Goal: Book appointment/travel/reservation

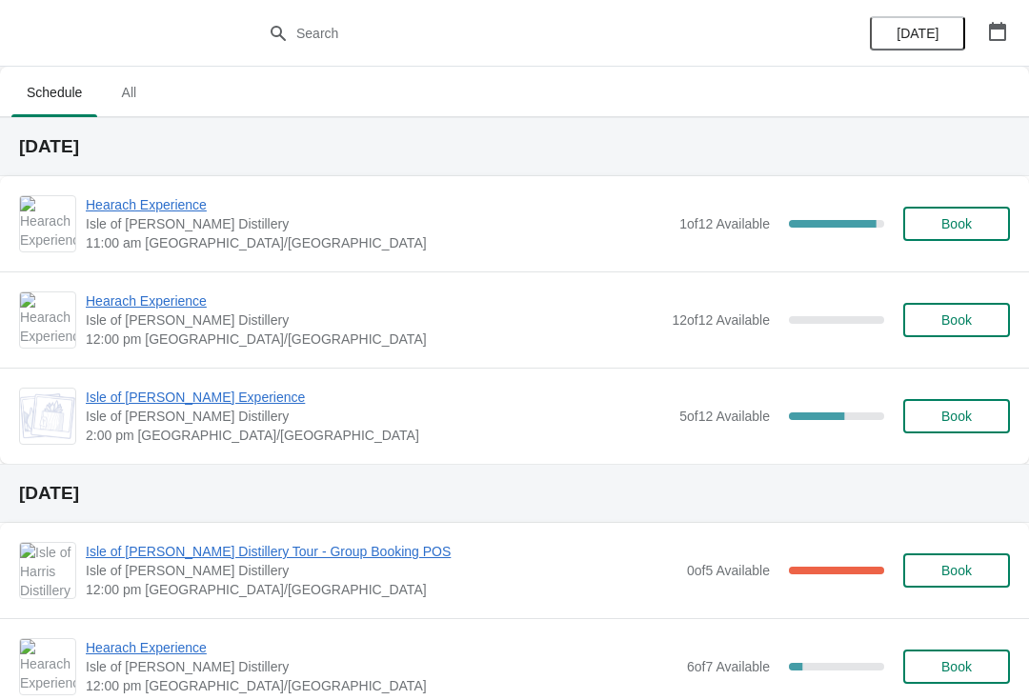
click at [121, 209] on span "Hearach Experience" at bounding box center [378, 204] width 584 height 19
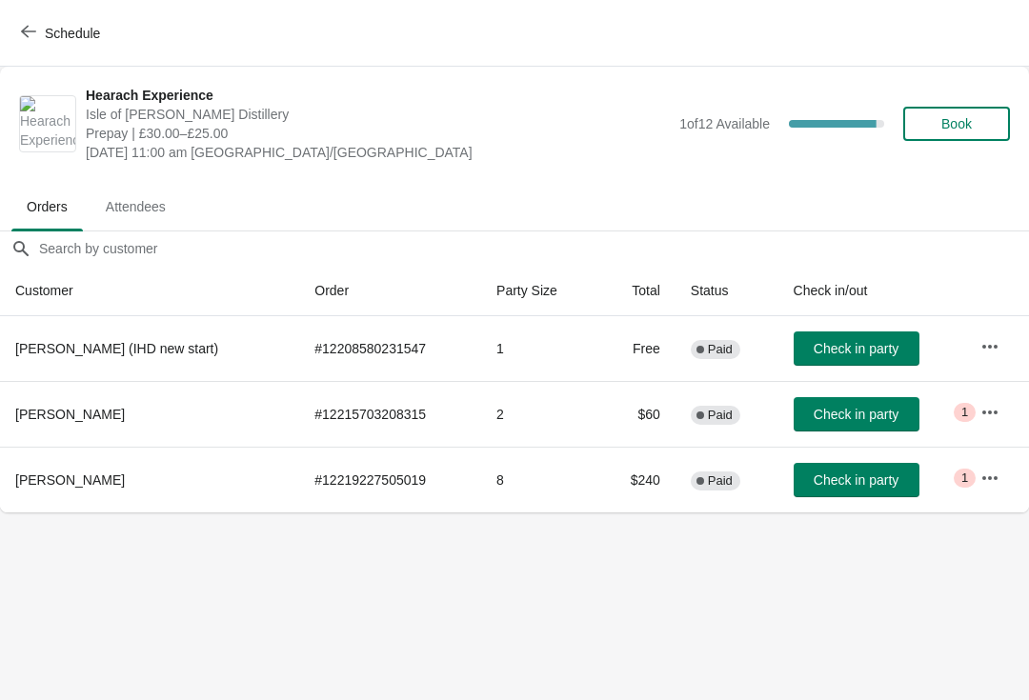
click at [34, 40] on span "button" at bounding box center [28, 33] width 15 height 18
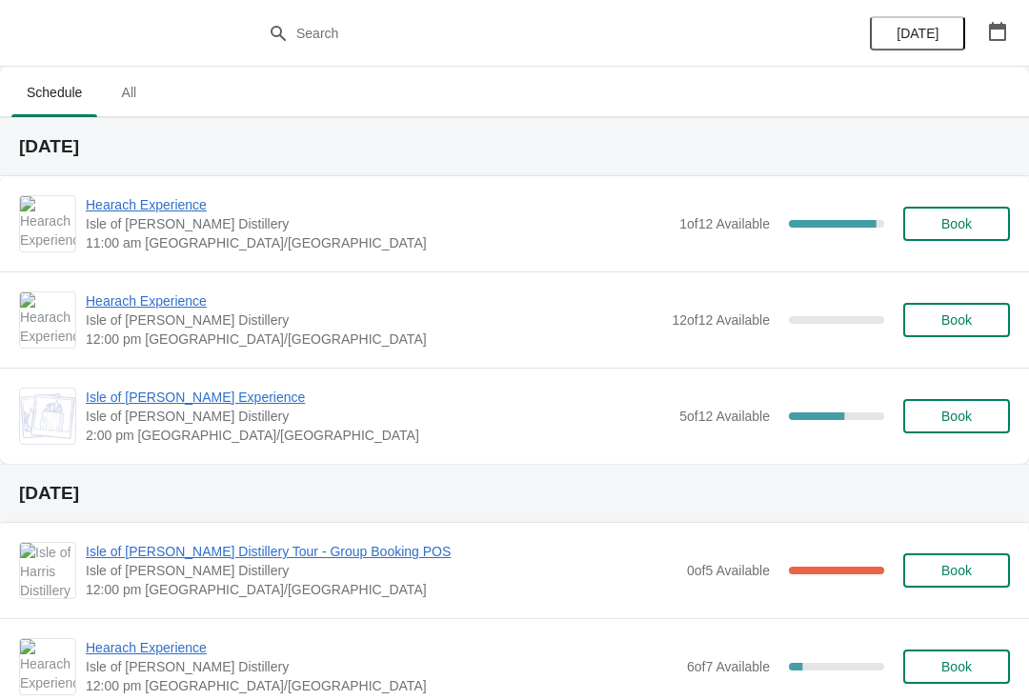
click at [205, 205] on span "Hearach Experience" at bounding box center [378, 204] width 584 height 19
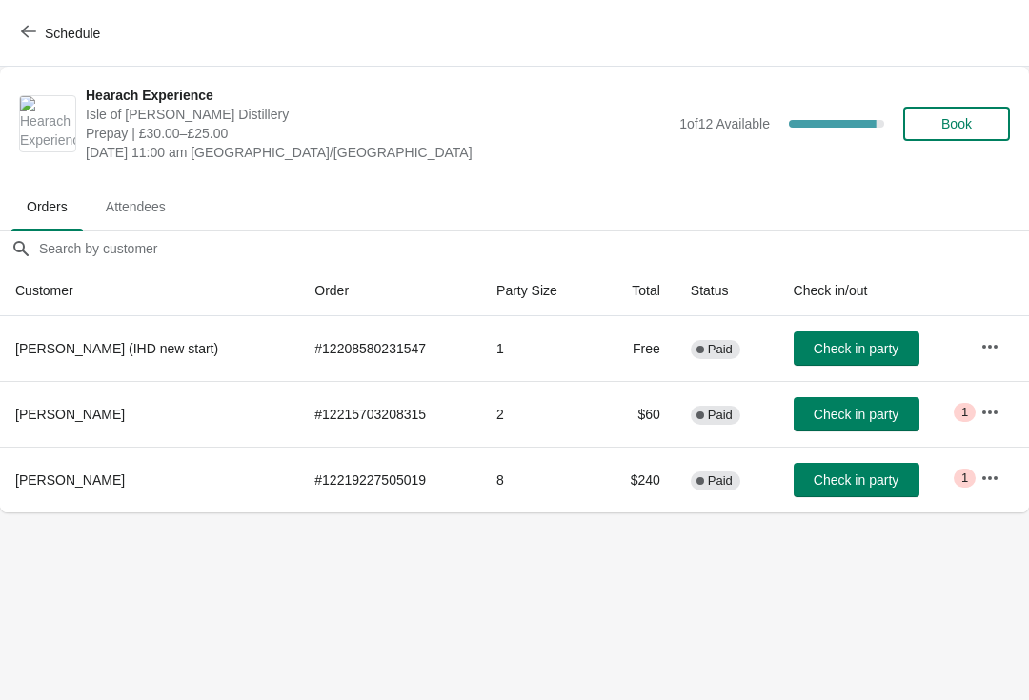
click at [18, 16] on button "Schedule" at bounding box center [63, 33] width 106 height 34
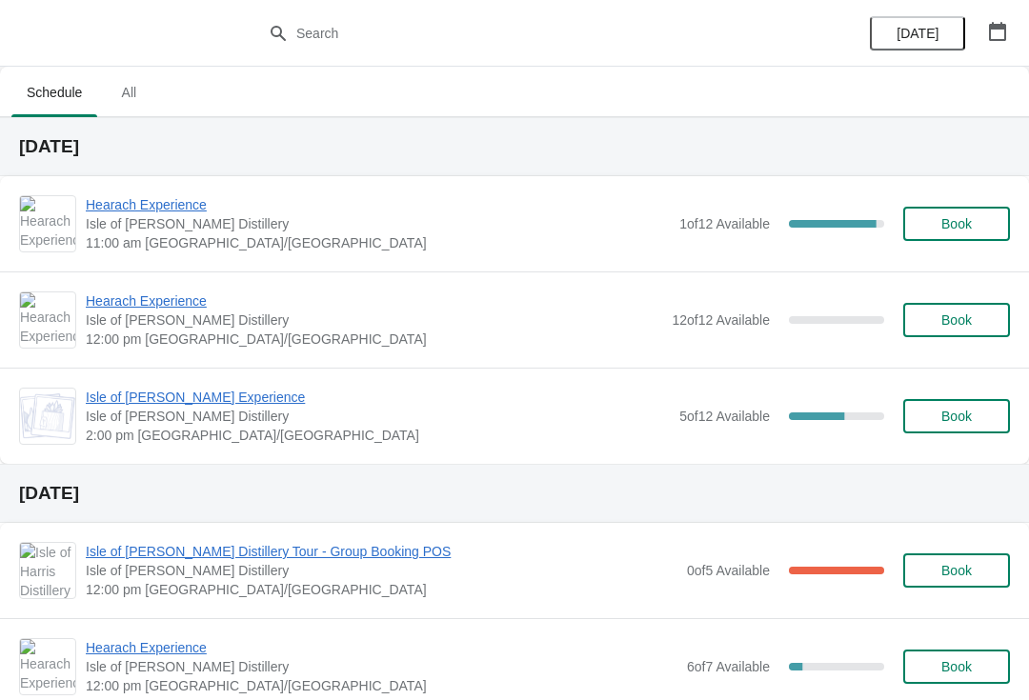
click at [120, 392] on span "Isle of [PERSON_NAME] Experience" at bounding box center [378, 397] width 584 height 19
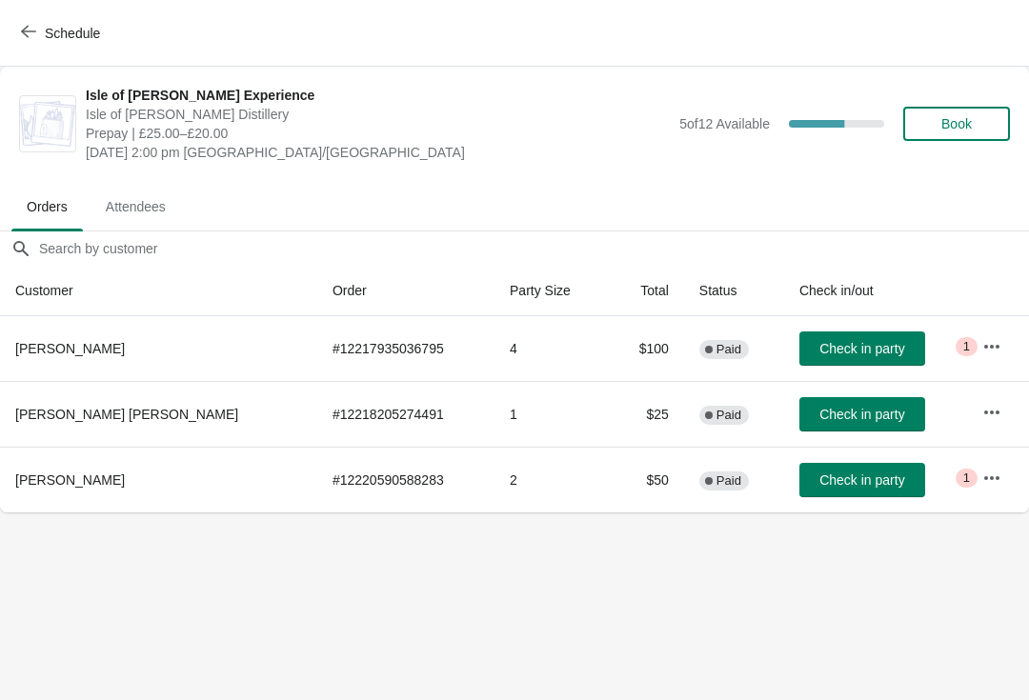
click at [29, 30] on icon "button" at bounding box center [28, 31] width 15 height 15
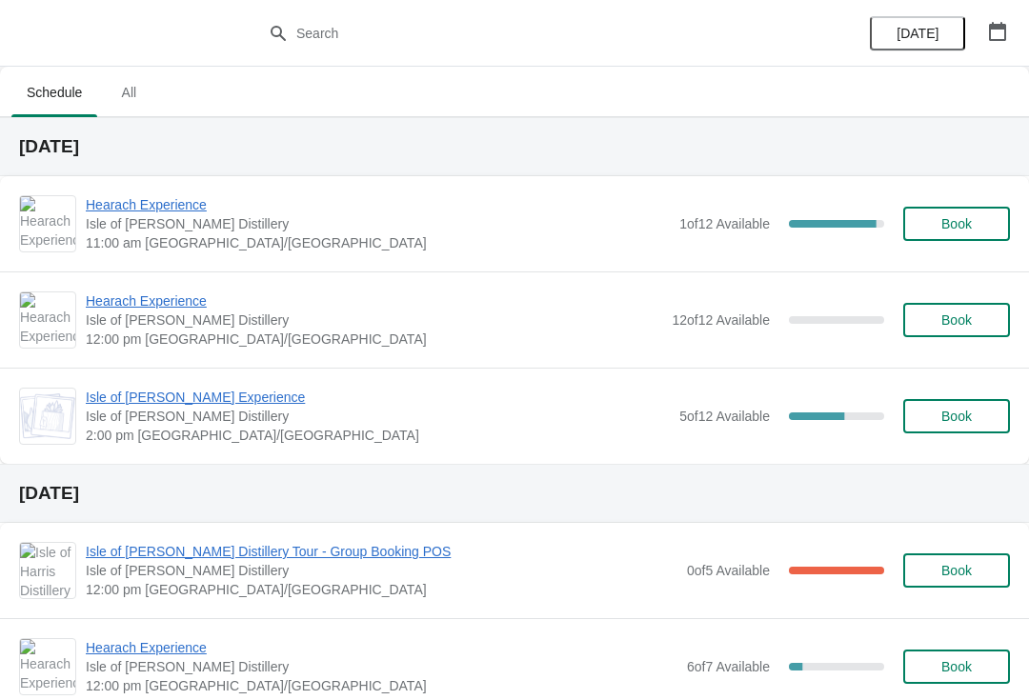
click at [115, 210] on span "Hearach Experience" at bounding box center [378, 204] width 584 height 19
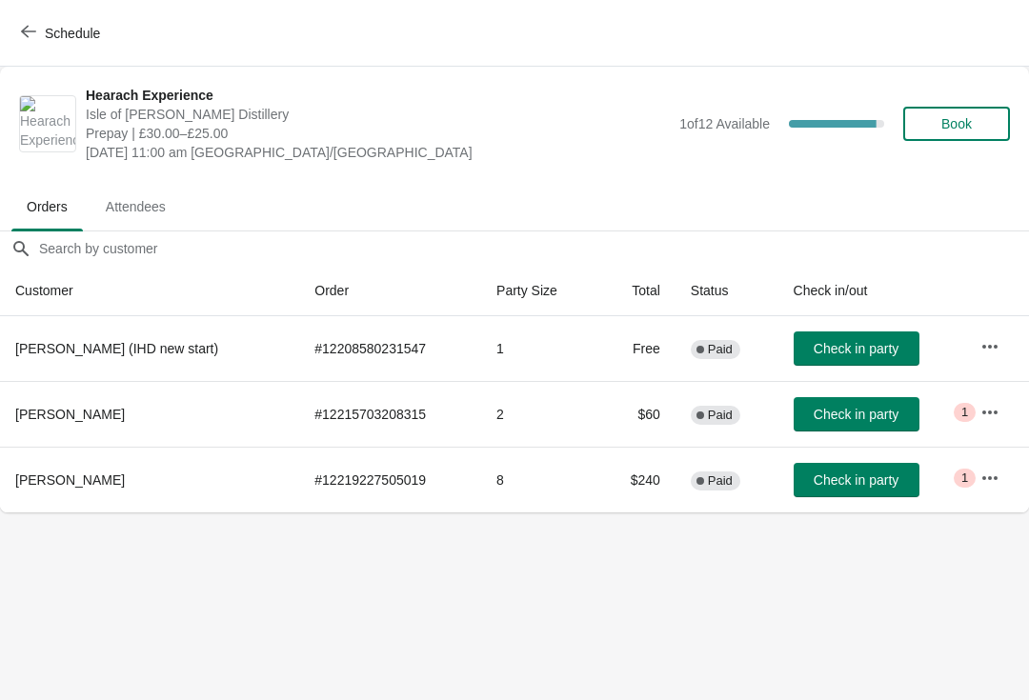
click at [831, 420] on span "Check in party" at bounding box center [855, 414] width 85 height 15
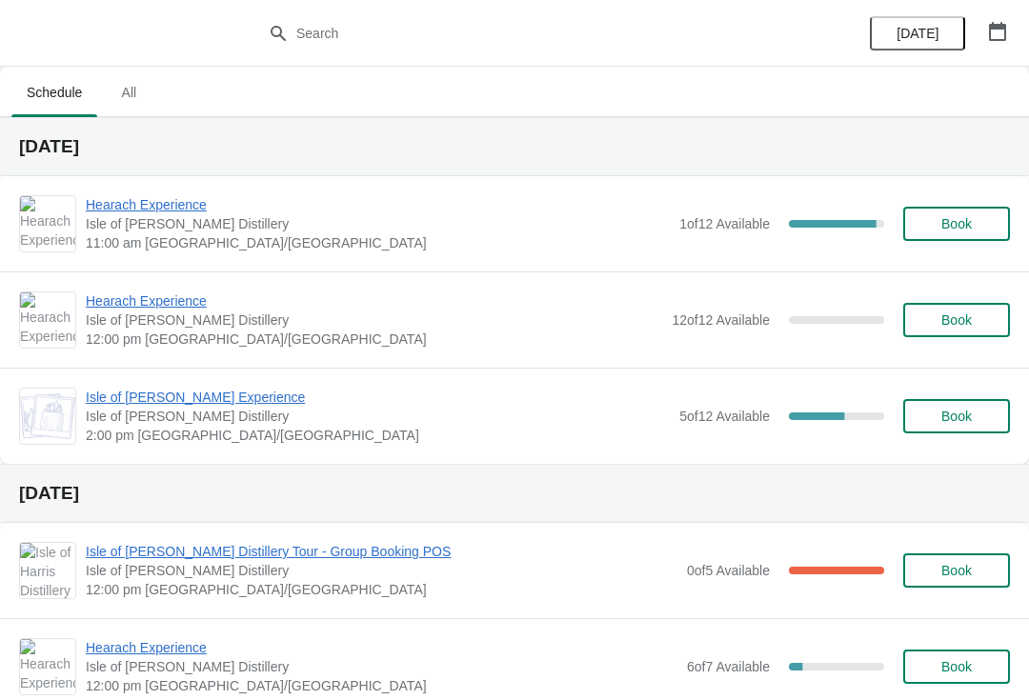
click at [139, 195] on span "Hearach Experience" at bounding box center [378, 204] width 584 height 19
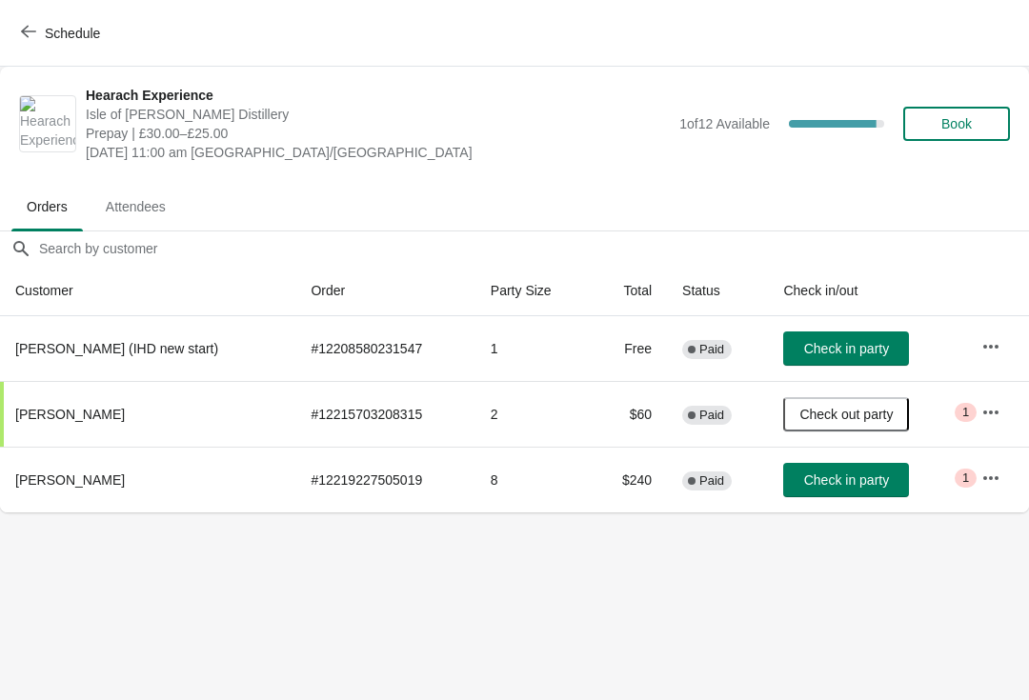
click at [814, 480] on span "Check in party" at bounding box center [846, 479] width 85 height 15
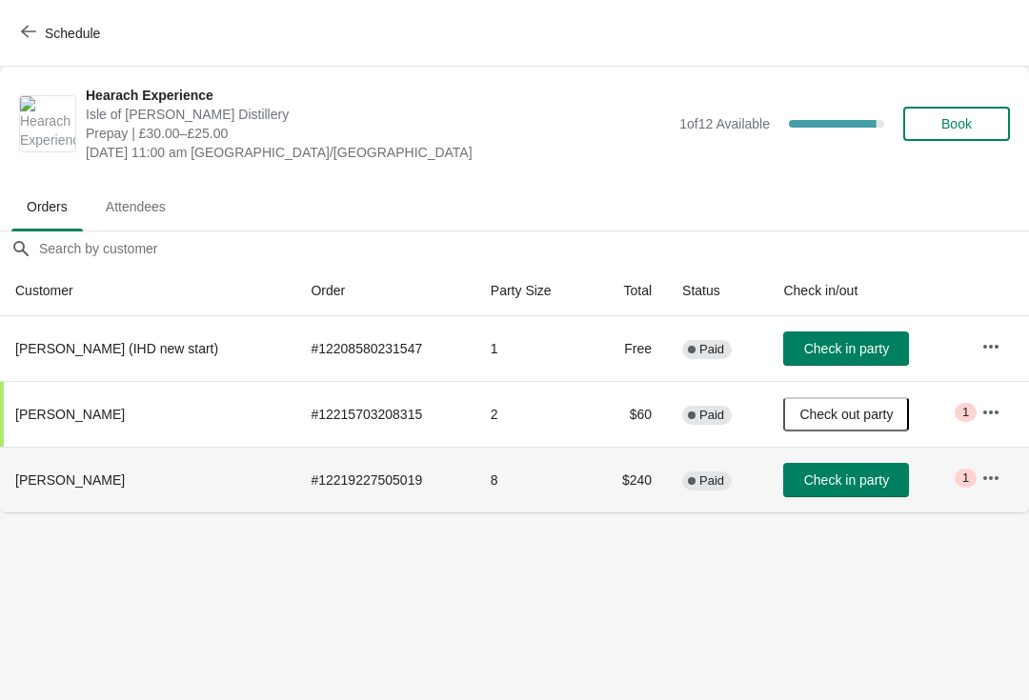
click at [826, 469] on button "Check in party" at bounding box center [846, 480] width 126 height 34
click at [982, 462] on button "button" at bounding box center [990, 478] width 34 height 34
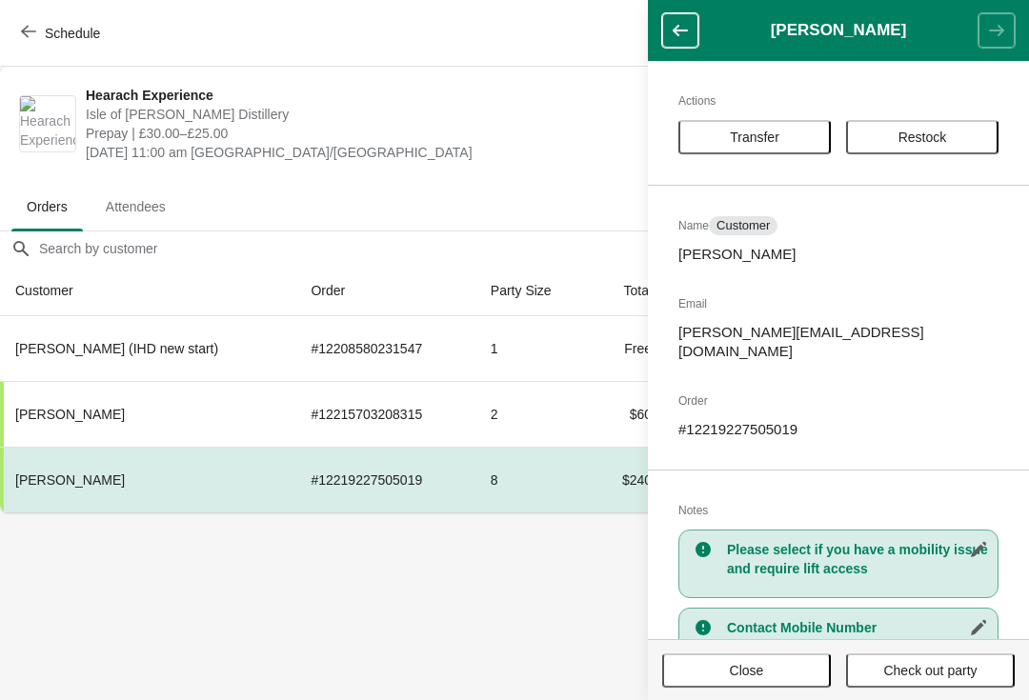
click at [37, 24] on span "Schedule" at bounding box center [62, 33] width 75 height 18
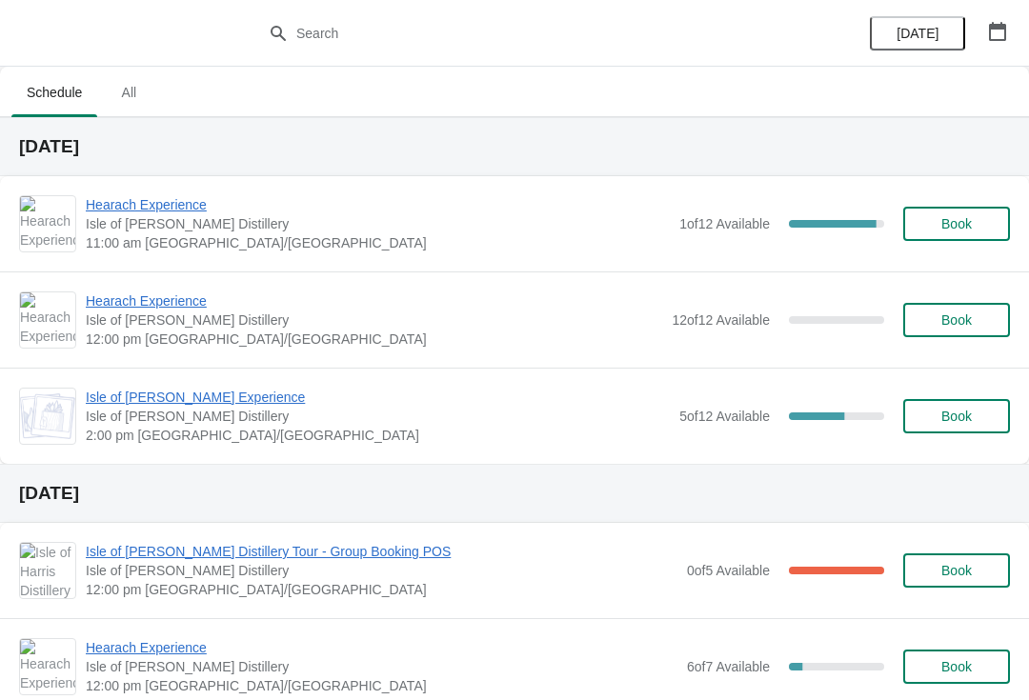
click at [198, 196] on span "Hearach Experience" at bounding box center [378, 204] width 584 height 19
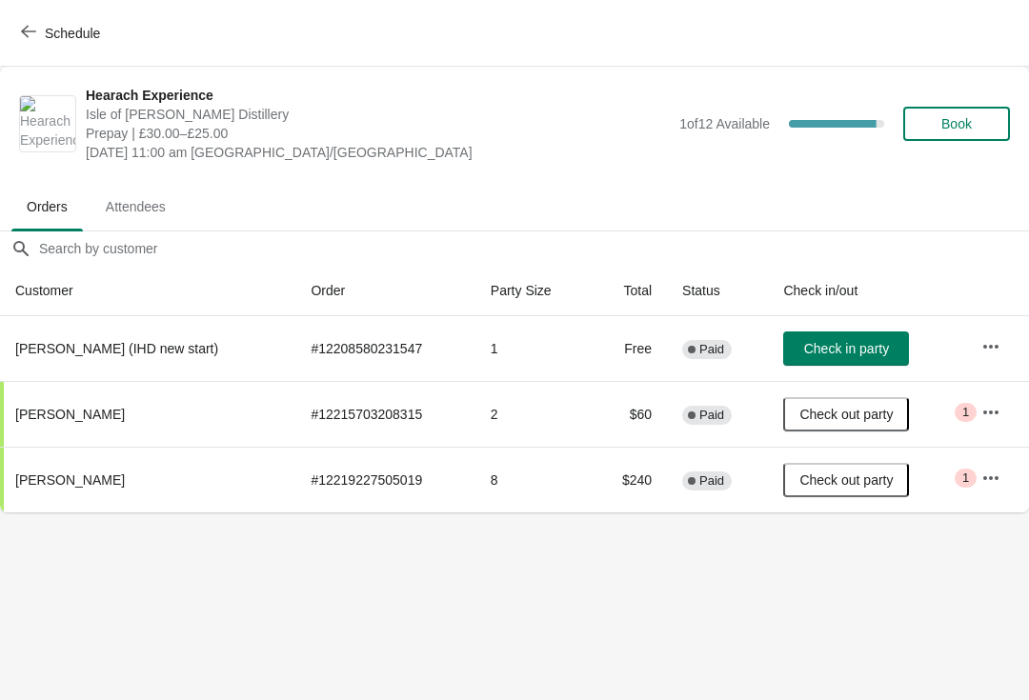
click at [29, 23] on button "Schedule" at bounding box center [63, 33] width 106 height 34
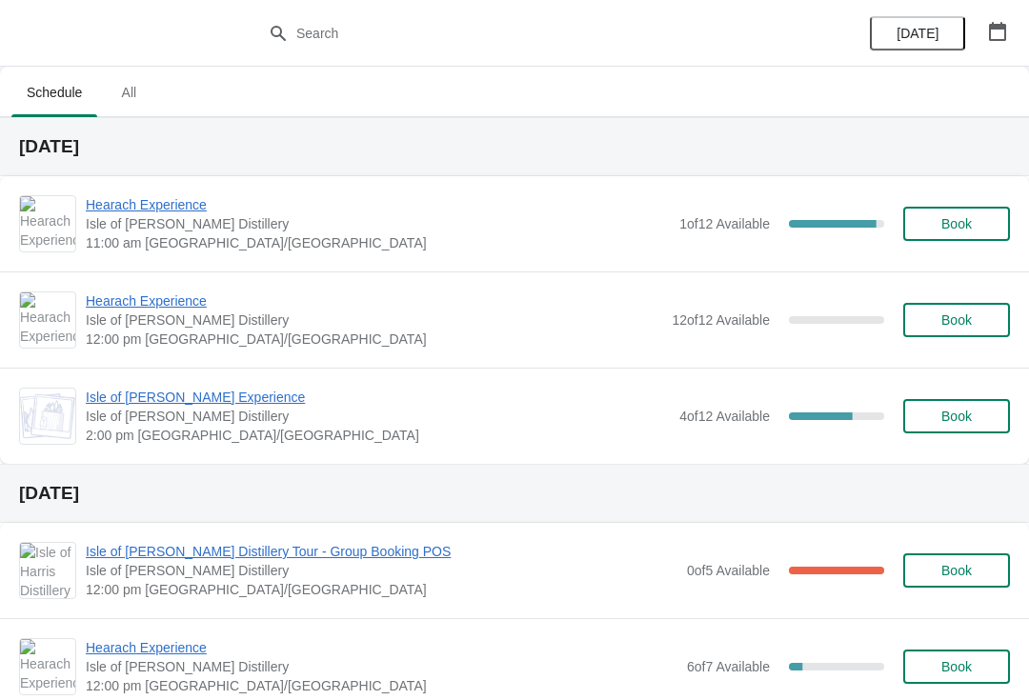
click at [180, 291] on span "Hearach Experience" at bounding box center [374, 300] width 576 height 19
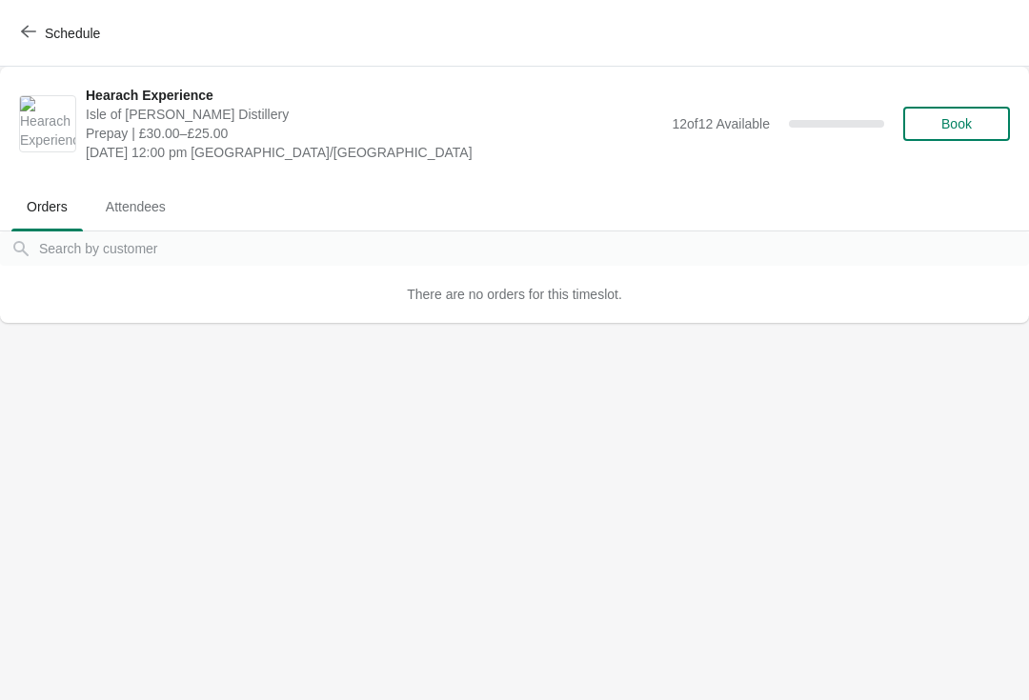
click at [22, 31] on icon "button" at bounding box center [28, 32] width 15 height 12
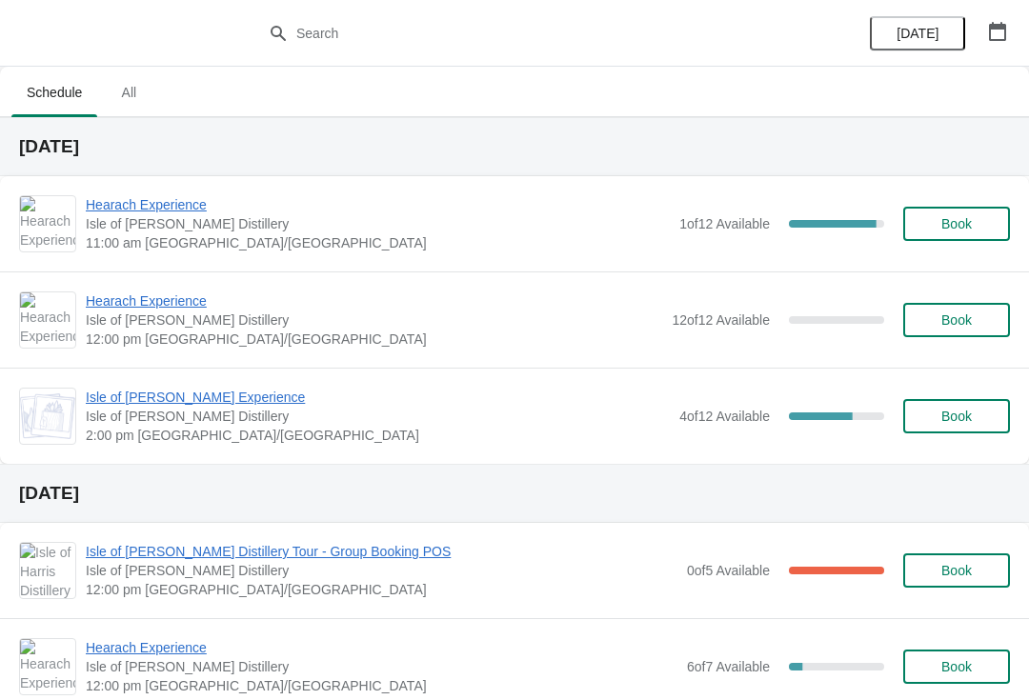
click at [180, 287] on div "Hearach Experience [GEOGRAPHIC_DATA][PERSON_NAME] 12:00 pm [GEOGRAPHIC_DATA]/[G…" at bounding box center [514, 319] width 1029 height 96
click at [977, 314] on span "Book" at bounding box center [956, 319] width 72 height 15
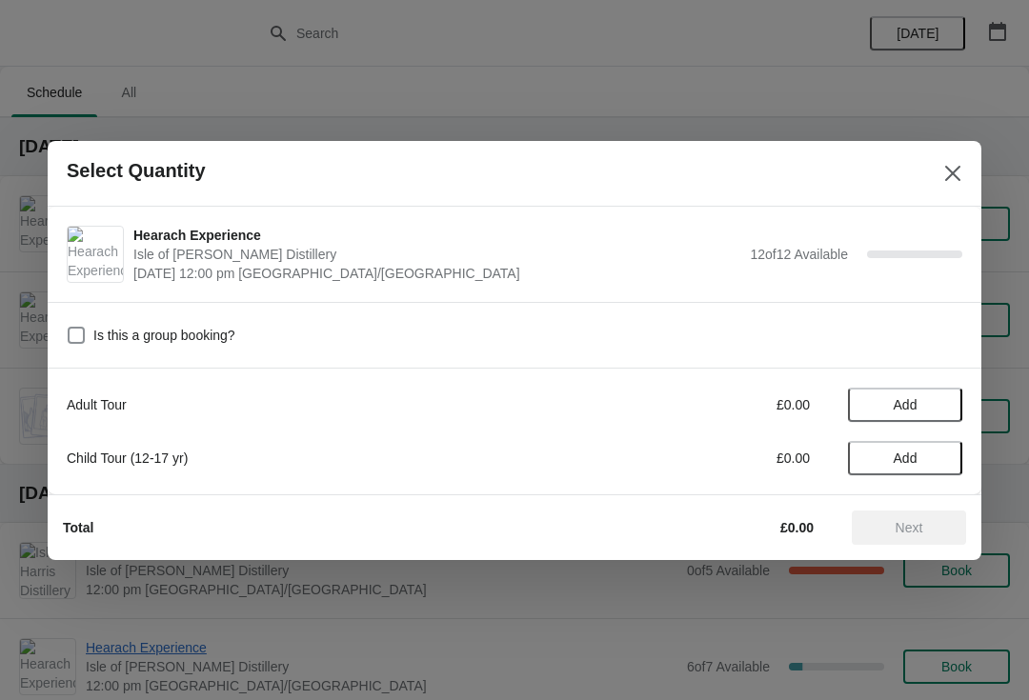
click at [913, 394] on button "Add" at bounding box center [905, 405] width 114 height 34
click at [948, 394] on div "1" at bounding box center [905, 404] width 114 height 20
click at [867, 397] on icon at bounding box center [872, 404] width 20 height 20
click at [964, 159] on button "Close" at bounding box center [952, 173] width 34 height 34
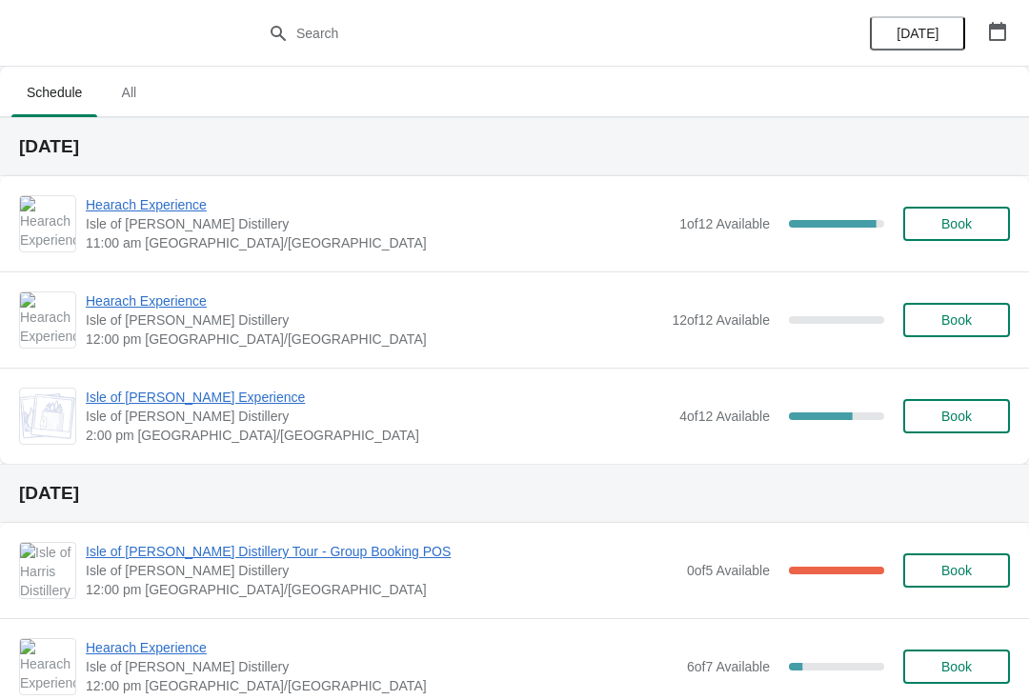
click at [170, 306] on span "Hearach Experience" at bounding box center [374, 300] width 576 height 19
click at [177, 320] on span "Isle of [PERSON_NAME] Distillery" at bounding box center [374, 319] width 576 height 19
click at [136, 309] on span "Hearach Experience" at bounding box center [374, 300] width 576 height 19
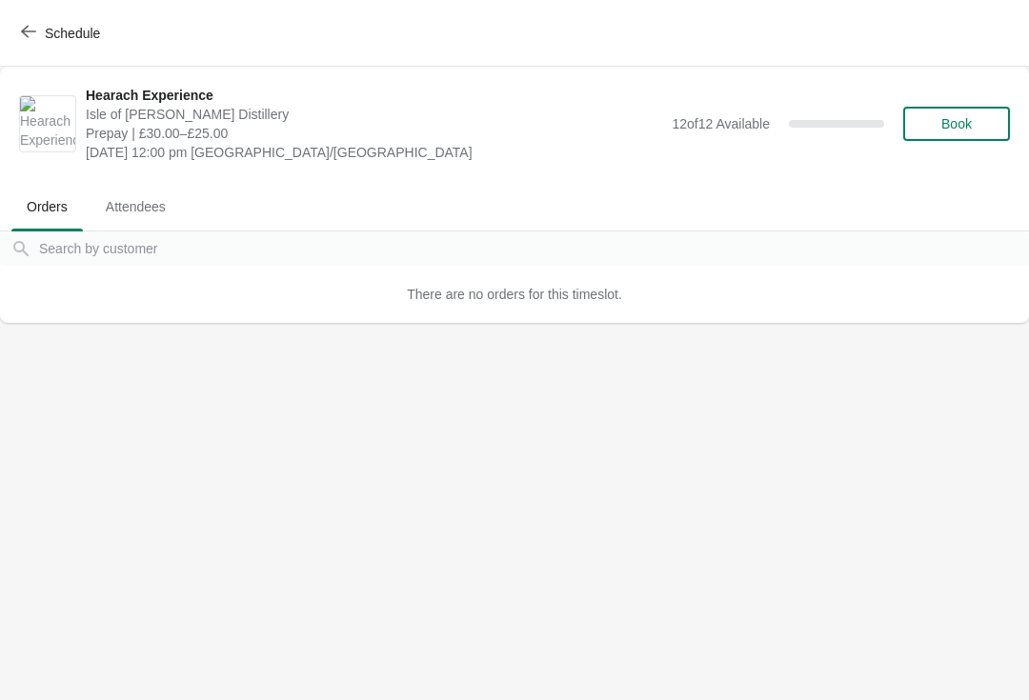
click at [36, 20] on button "Schedule" at bounding box center [63, 33] width 106 height 34
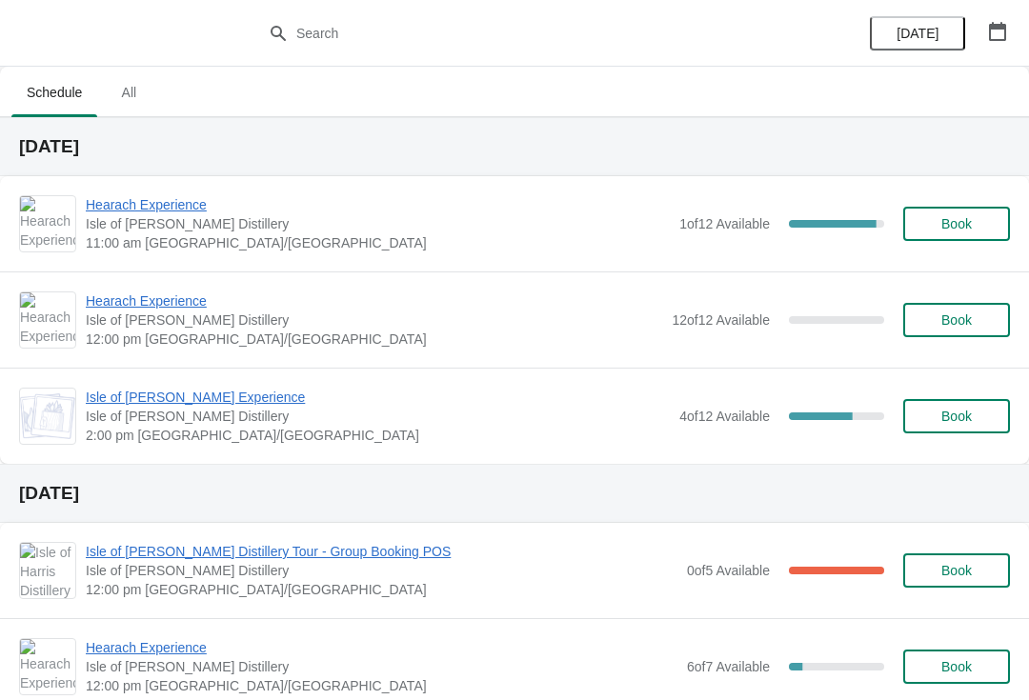
click at [191, 394] on span "Isle of [PERSON_NAME] Experience" at bounding box center [378, 397] width 584 height 19
